Goal: Browse casually

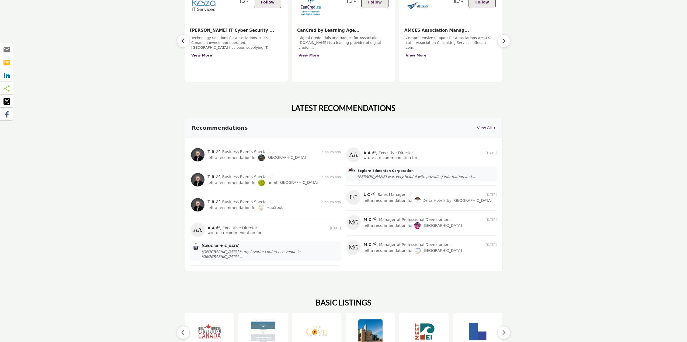
scroll to position [593, 0]
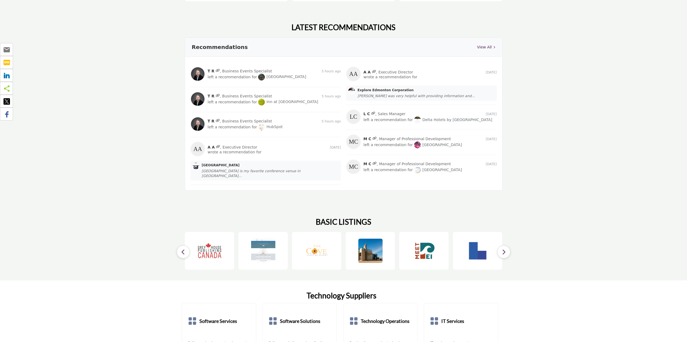
drag, startPoint x: 206, startPoint y: 231, endPoint x: 220, endPoint y: 229, distance: 14.5
click at [220, 238] on img at bounding box center [210, 251] width 26 height 26
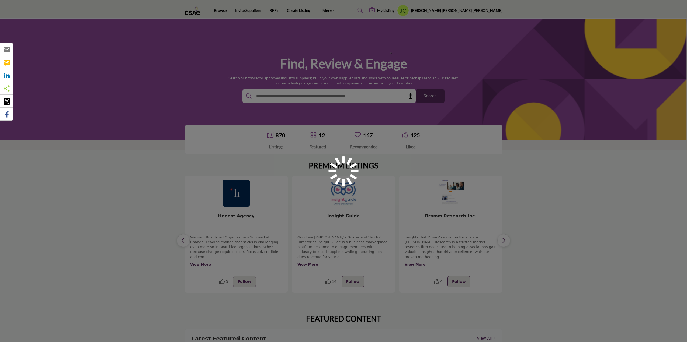
scroll to position [593, 0]
